Goal: Information Seeking & Learning: Learn about a topic

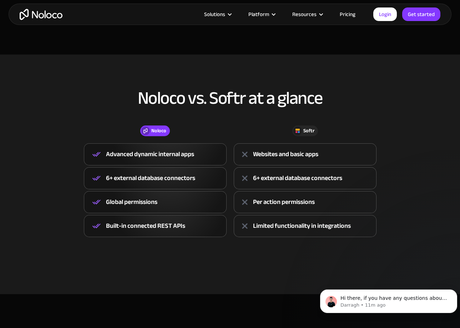
scroll to position [214, 0]
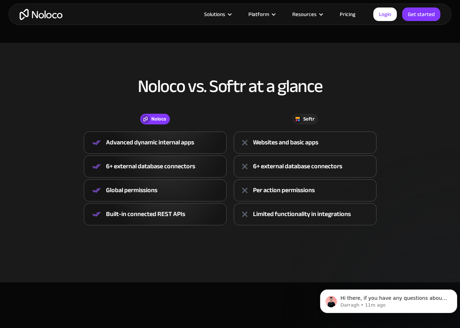
click at [43, 13] on img "home" at bounding box center [41, 14] width 43 height 11
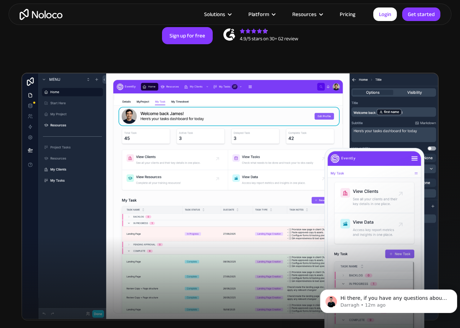
scroll to position [178, 0]
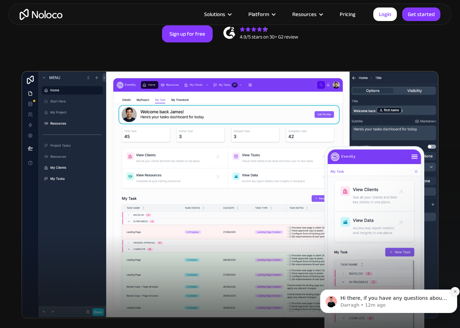
click at [453, 292] on icon "Dismiss notification" at bounding box center [455, 292] width 4 height 4
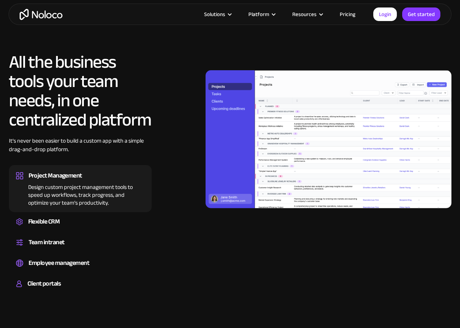
scroll to position [642, 0]
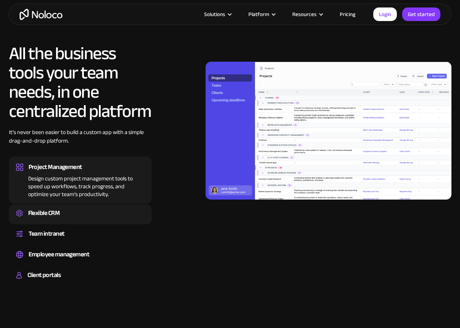
click at [58, 213] on div "Flexible CRM" at bounding box center [44, 213] width 32 height 11
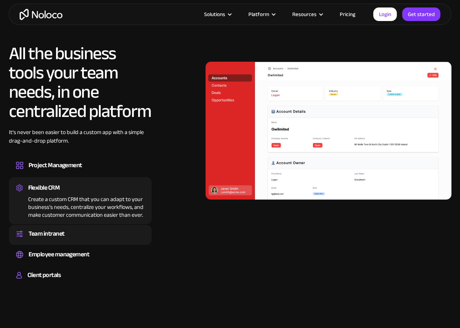
click at [56, 235] on div "Team intranet" at bounding box center [47, 234] width 36 height 11
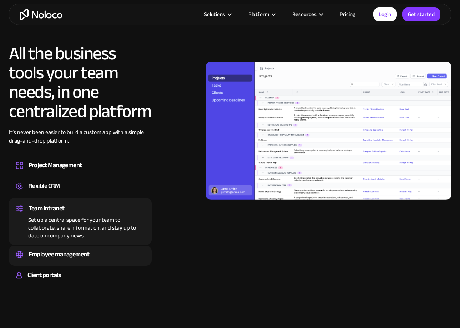
click at [50, 253] on div "Employee management" at bounding box center [59, 254] width 61 height 11
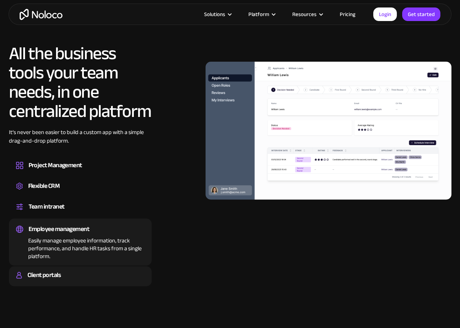
click at [41, 276] on div "Client portals" at bounding box center [43, 275] width 33 height 11
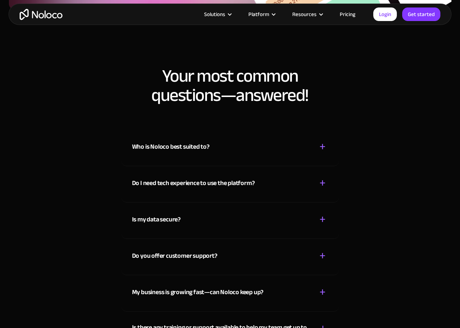
scroll to position [3638, 0]
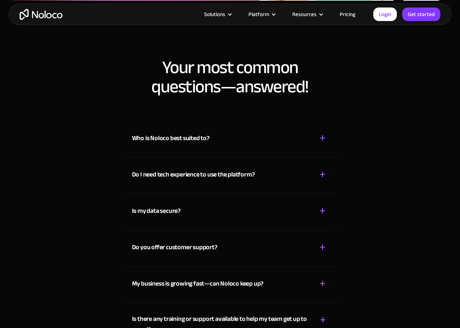
click at [270, 142] on div "Who is Noloco best suited to? + -" at bounding box center [230, 133] width 196 height 25
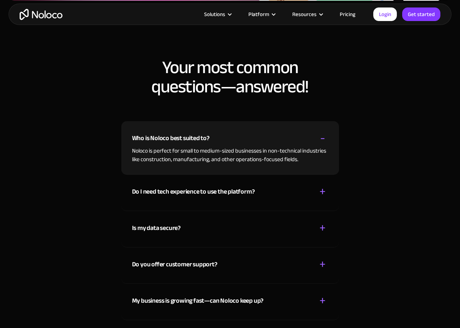
scroll to position [3674, 0]
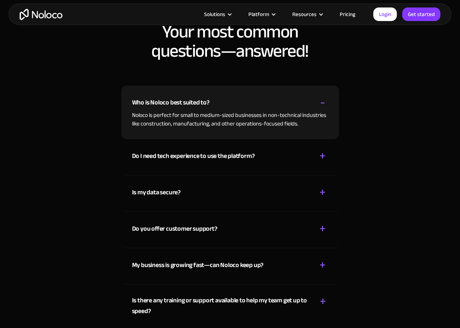
click at [305, 158] on div "Do I need tech experience to use the platform? + -" at bounding box center [230, 151] width 196 height 25
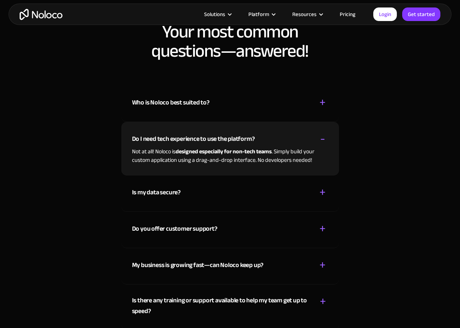
click at [315, 192] on div "Is my data secure? + -" at bounding box center [230, 187] width 196 height 25
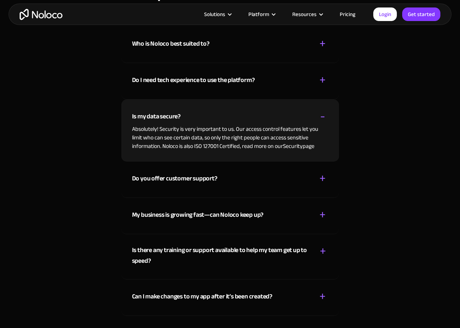
scroll to position [3745, 0]
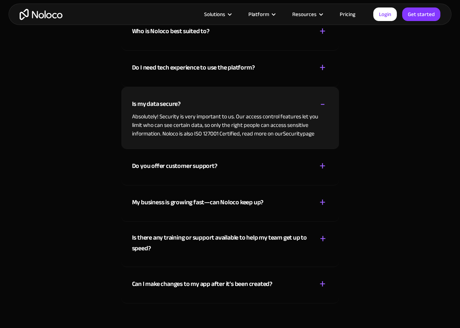
click at [281, 169] on div "Do you offer customer support? + -" at bounding box center [230, 161] width 196 height 25
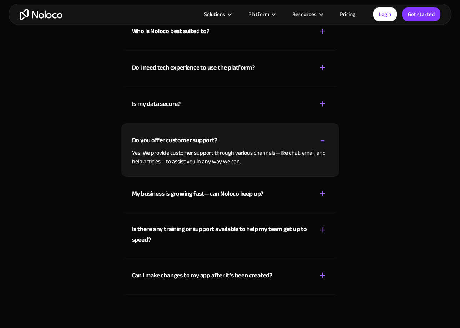
click at [291, 194] on div "My business is growing fast—can Noloco keep up? + -" at bounding box center [230, 189] width 196 height 25
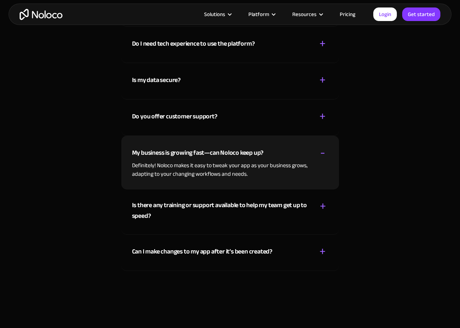
scroll to position [3781, 0]
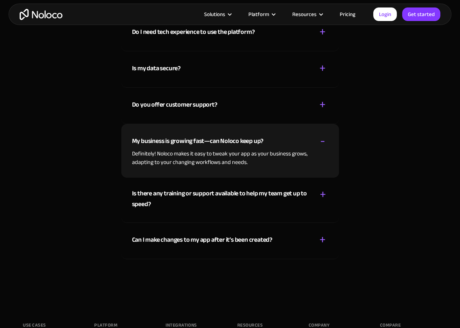
click at [297, 196] on div "Is there any training or support available to help my team get up to speed?" at bounding box center [220, 198] width 177 height 21
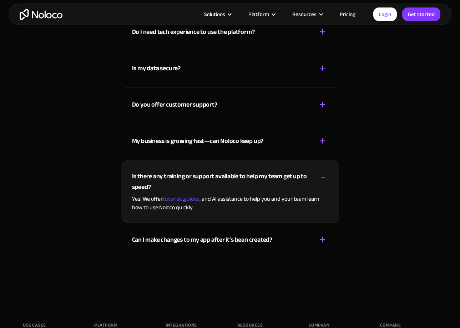
scroll to position [3817, 0]
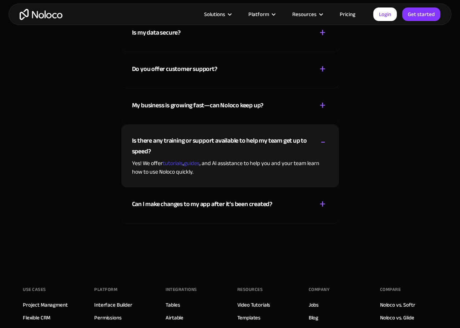
click at [265, 205] on div "Can I make changes to my app after it’s been created?" at bounding box center [202, 204] width 140 height 11
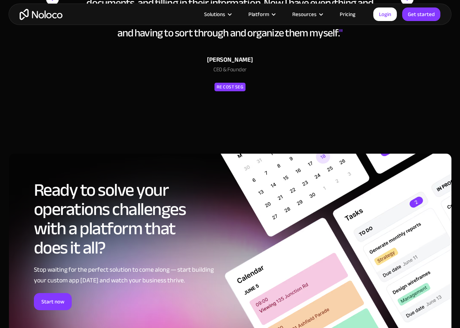
scroll to position [3246, 0]
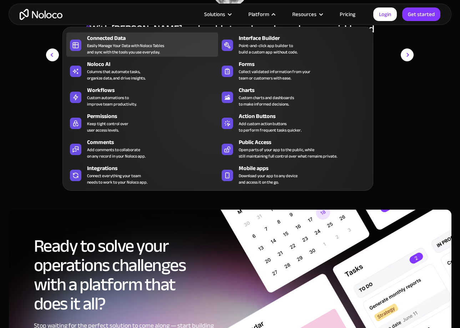
click at [112, 43] on div "Easily Manage Your Data with Noloco Tables and sync with the tools you use ever…" at bounding box center [125, 48] width 77 height 13
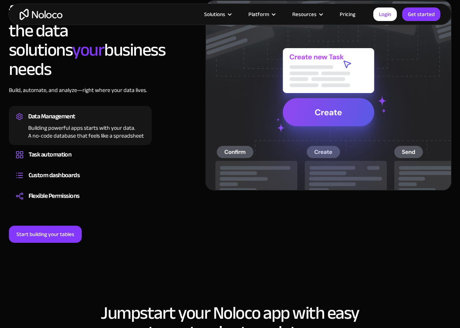
scroll to position [571, 0]
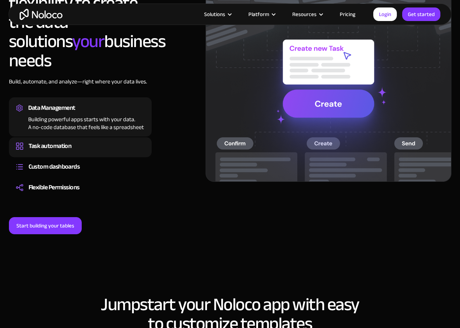
click at [84, 141] on div "Task automation" at bounding box center [80, 146] width 128 height 11
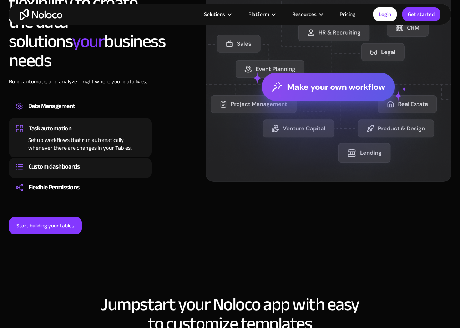
click at [75, 162] on div "Custom dashboards" at bounding box center [54, 167] width 51 height 11
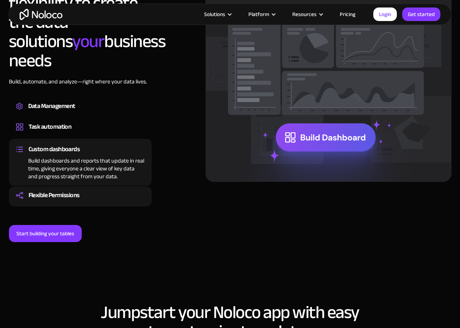
click at [65, 190] on div "Flexible Permissions" at bounding box center [54, 195] width 51 height 11
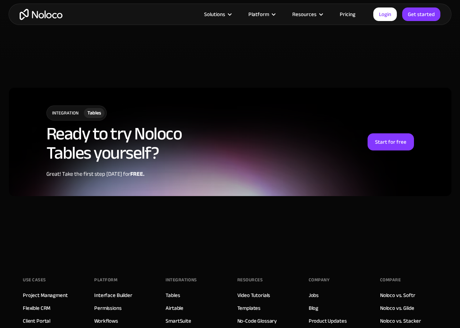
scroll to position [1748, 0]
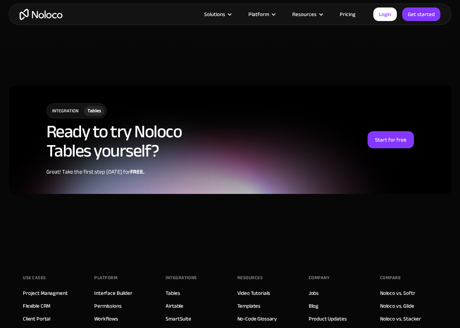
click at [345, 14] on link "Pricing" at bounding box center [348, 14] width 34 height 9
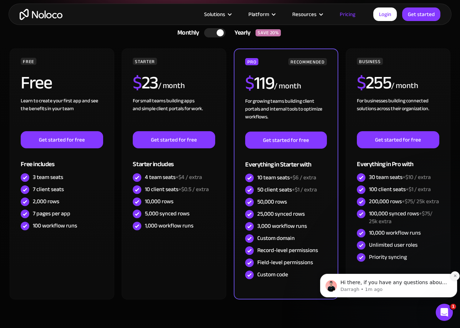
click at [454, 275] on icon "Dismiss notification" at bounding box center [455, 276] width 4 height 4
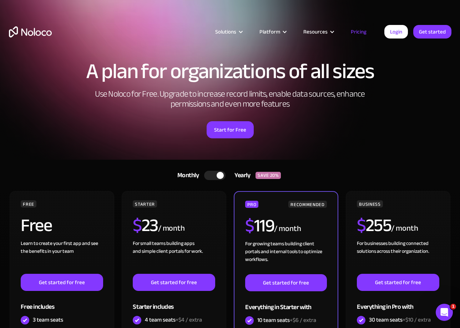
click at [213, 175] on div at bounding box center [214, 175] width 21 height 9
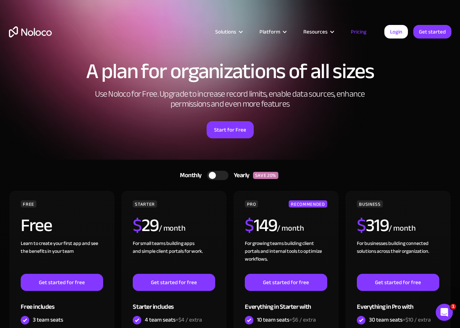
click at [214, 177] on div at bounding box center [212, 175] width 7 height 7
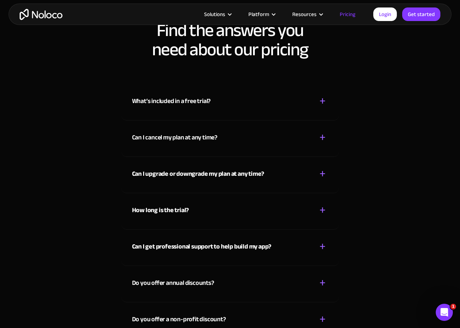
scroll to position [3068, 0]
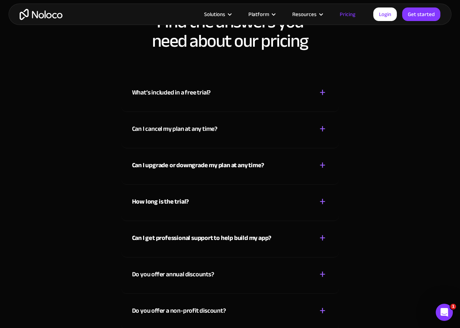
click at [189, 166] on strong "Can I upgrade or downgrade my plan at any time?" at bounding box center [198, 165] width 132 height 12
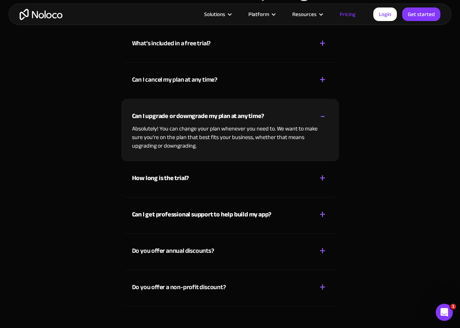
scroll to position [3139, 0]
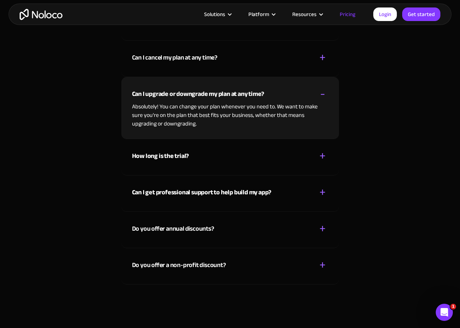
click at [158, 155] on strong "How long is the trial?" at bounding box center [160, 156] width 57 height 12
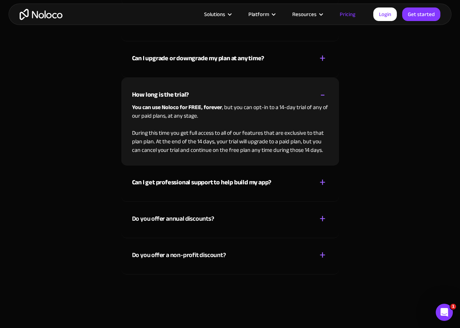
scroll to position [3210, 0]
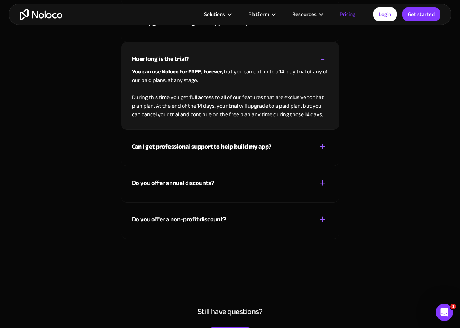
click at [324, 182] on div "+" at bounding box center [322, 183] width 6 height 12
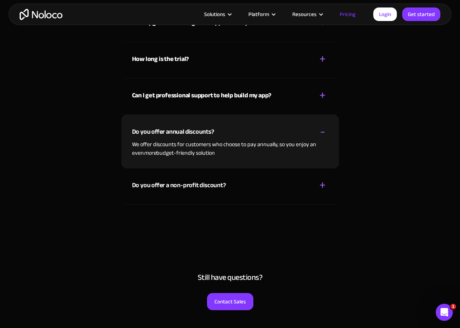
click at [325, 186] on div "+" at bounding box center [322, 185] width 6 height 12
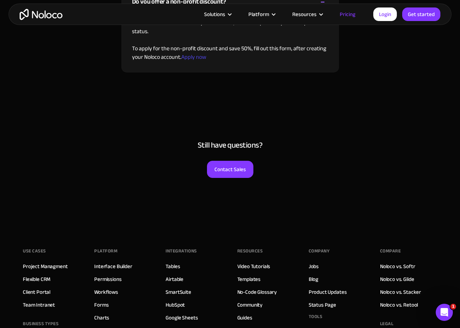
scroll to position [3389, 0]
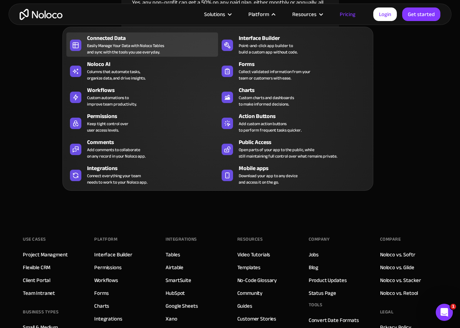
click at [153, 45] on div "Easily Manage Your Data with Noloco Tables and sync with the tools you use ever…" at bounding box center [125, 48] width 77 height 13
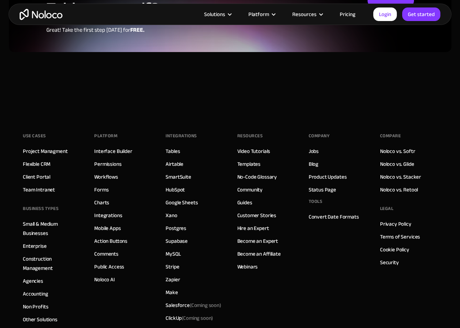
scroll to position [1890, 0]
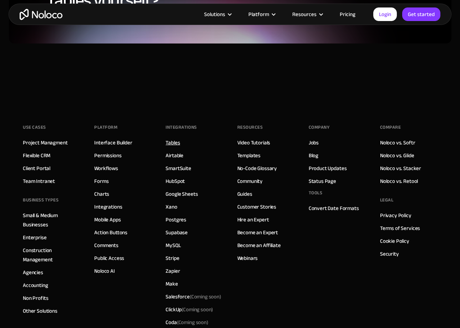
click at [171, 138] on link "Tables" at bounding box center [173, 142] width 14 height 9
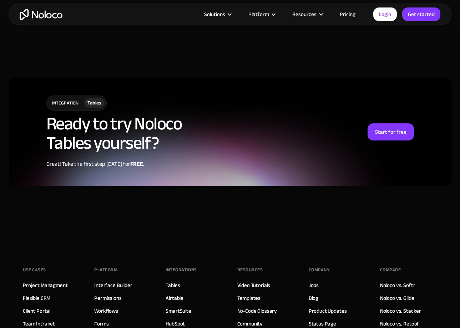
scroll to position [1953, 0]
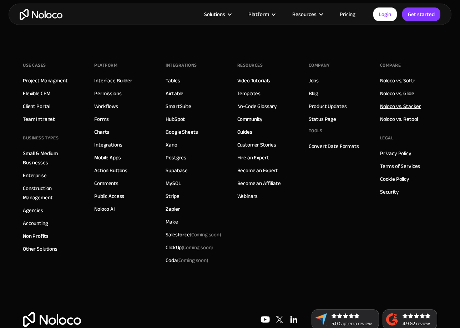
click at [413, 102] on link "Noloco vs. Stacker" at bounding box center [400, 106] width 41 height 9
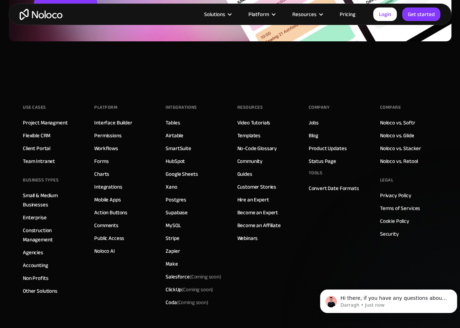
scroll to position [1819, 0]
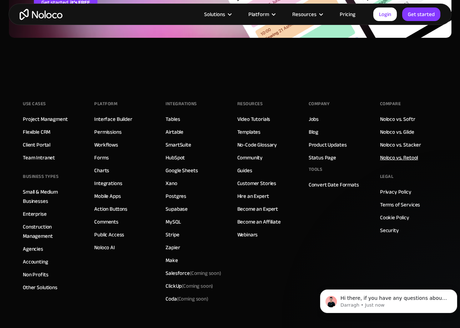
click at [412, 159] on link "Noloco vs. Retool" at bounding box center [399, 157] width 38 height 9
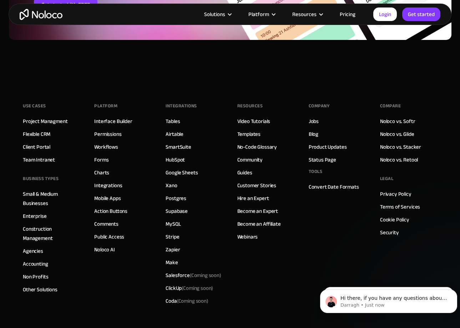
scroll to position [1676, 0]
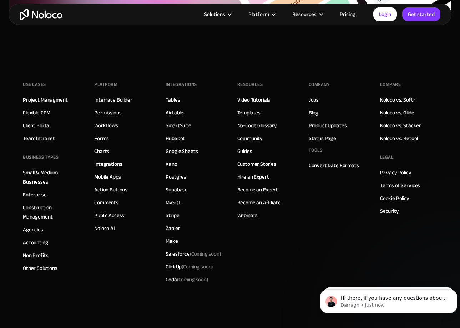
click at [390, 101] on link "Noloco vs. Softr" at bounding box center [397, 99] width 35 height 9
